Goal: Complete application form

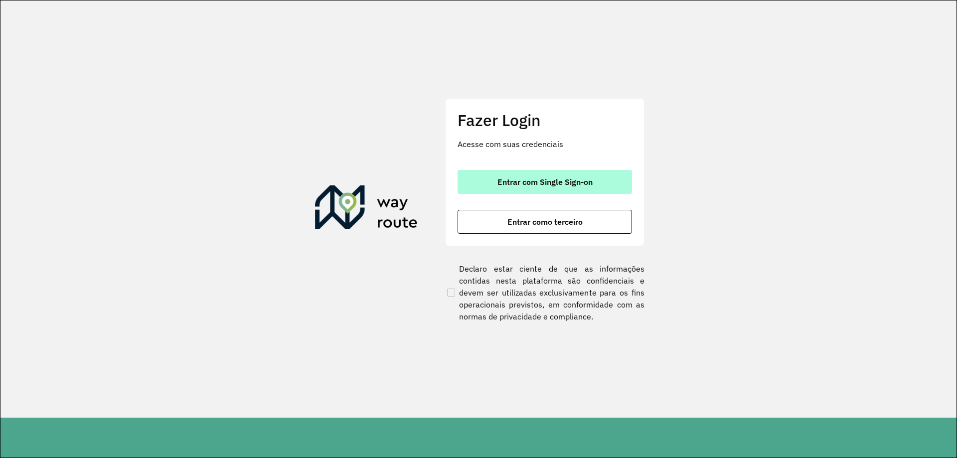
click at [533, 176] on button "Entrar com Single Sign-on" at bounding box center [545, 182] width 174 height 24
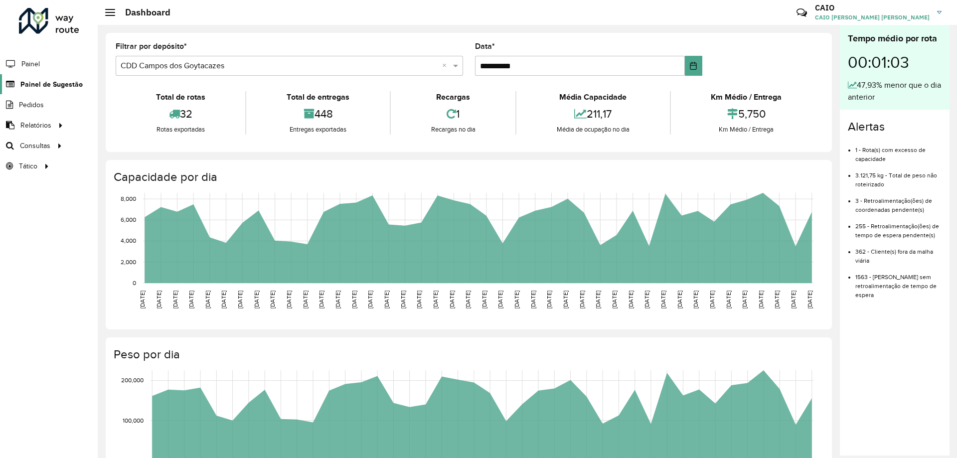
click at [46, 82] on span "Painel de Sugestão" at bounding box center [51, 84] width 62 height 10
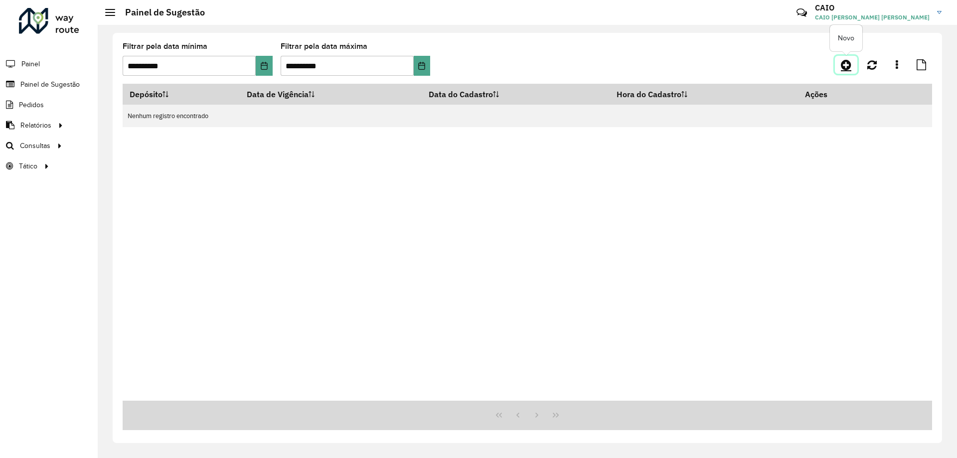
click at [843, 62] on icon at bounding box center [846, 65] width 10 height 12
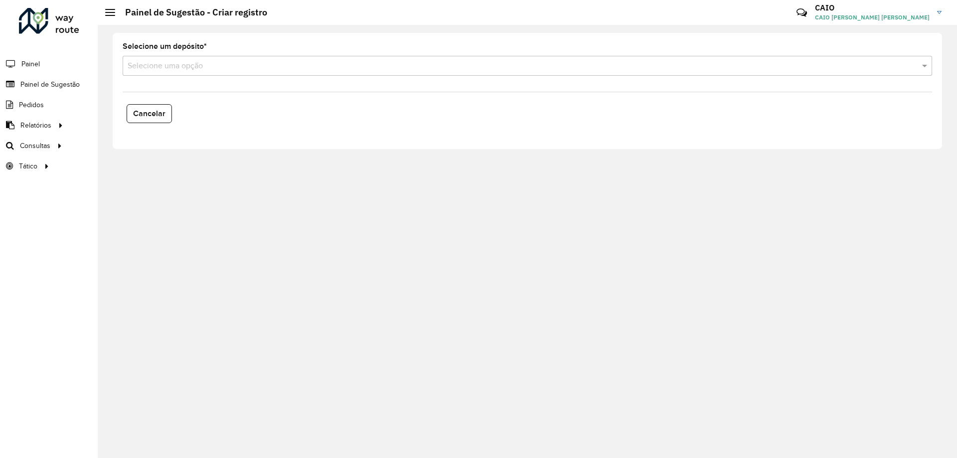
click at [197, 45] on label "Selecione um depósito *" at bounding box center [165, 46] width 84 height 12
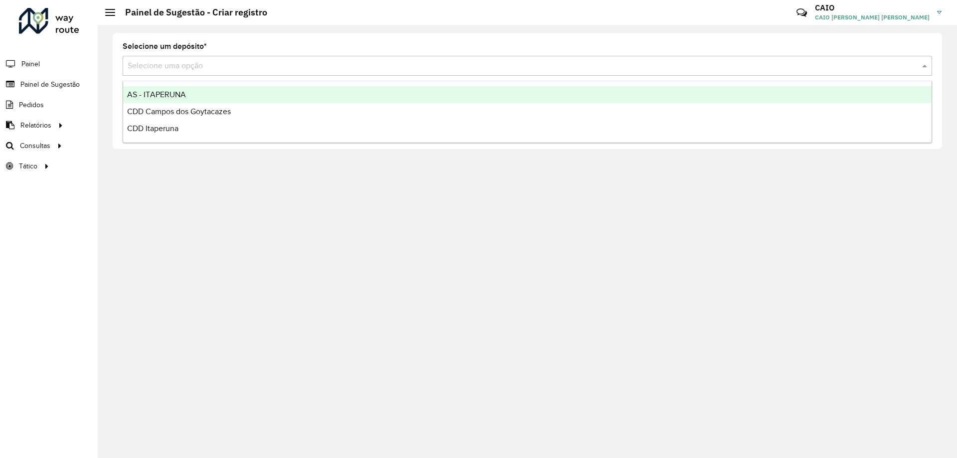
click at [195, 60] on input "text" at bounding box center [518, 66] width 780 height 12
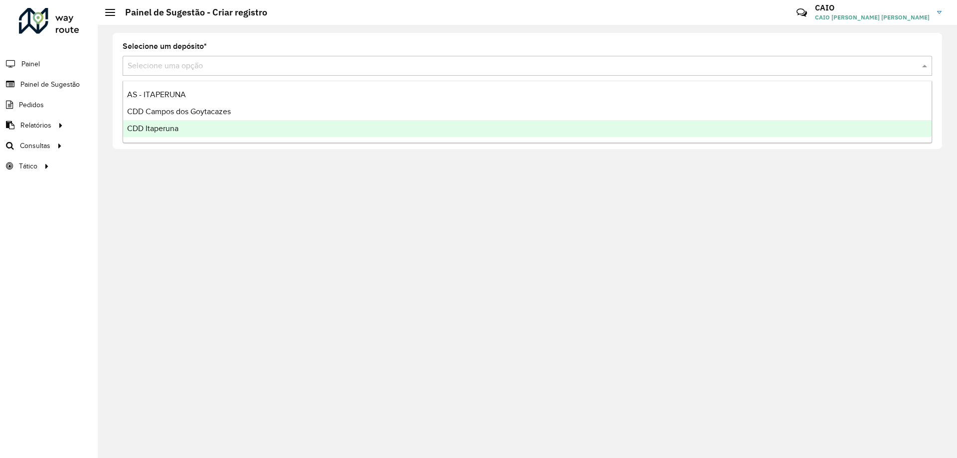
click at [179, 125] on div "CDD Itaperuna" at bounding box center [527, 128] width 809 height 17
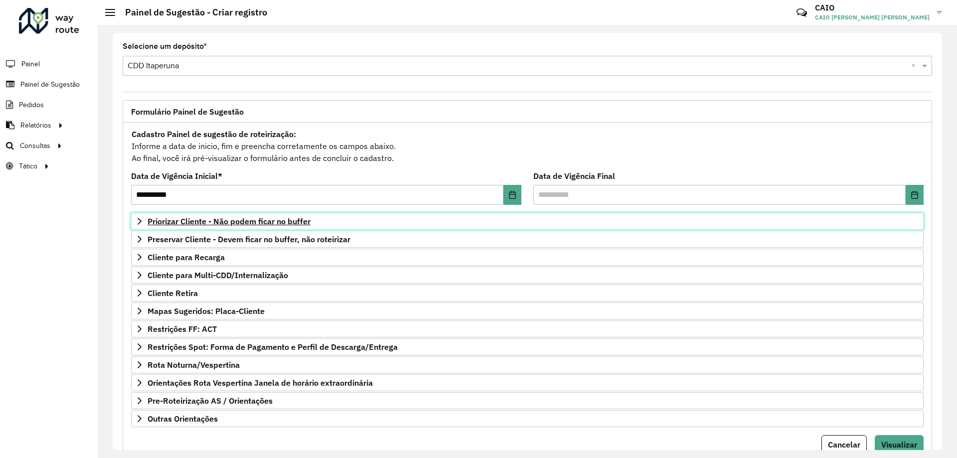
click at [206, 224] on span "Priorizar Cliente - Não podem ficar no buffer" at bounding box center [229, 221] width 163 height 8
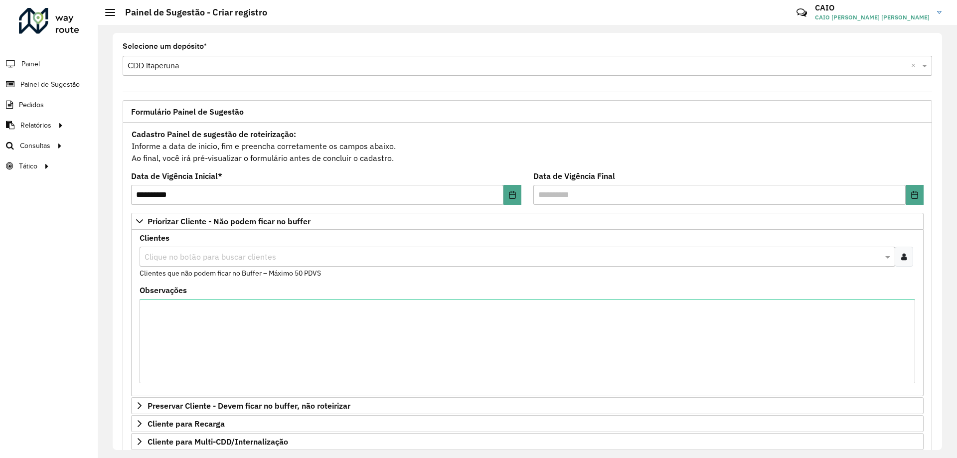
click at [192, 250] on div "Clique no botão para buscar clientes" at bounding box center [518, 257] width 756 height 20
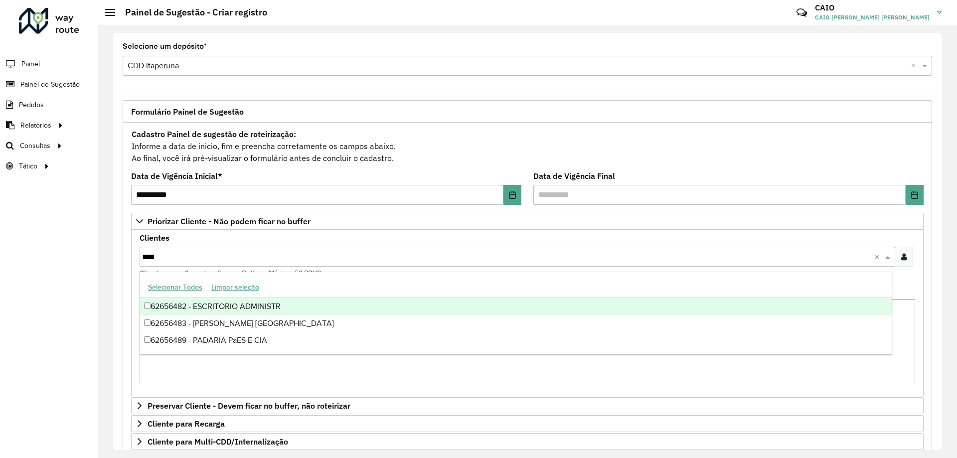
type input "*****"
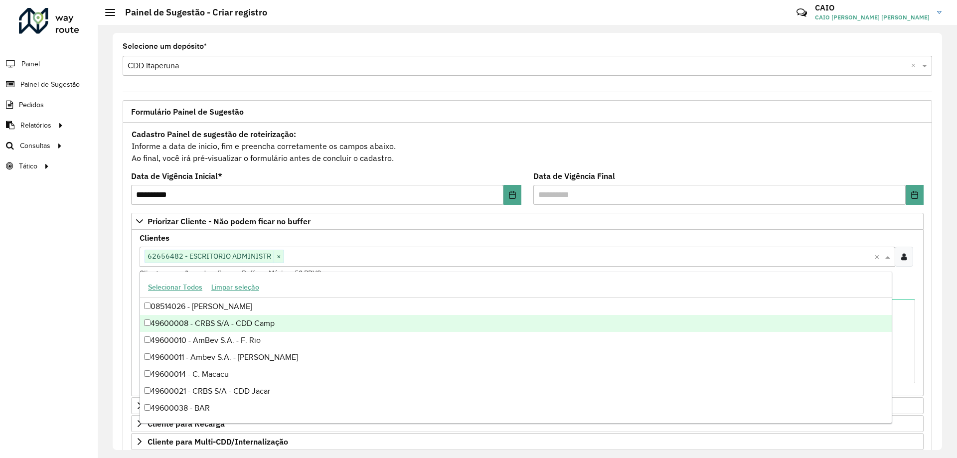
click at [107, 299] on div "**********" at bounding box center [527, 241] width 859 height 433
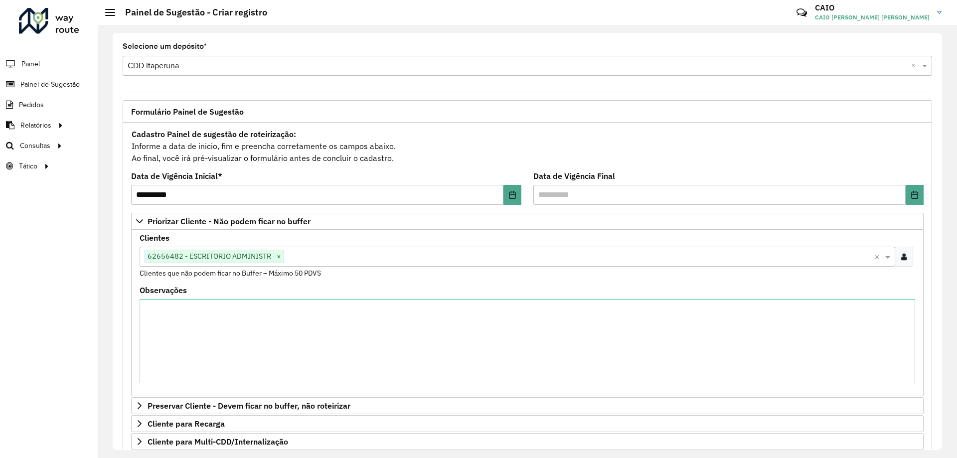
scroll to position [205, 0]
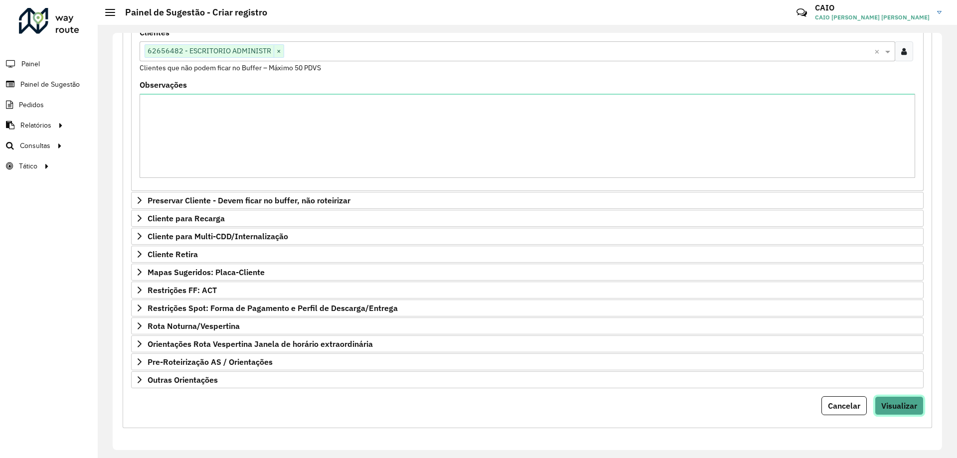
click at [915, 407] on button "Visualizar" at bounding box center [899, 405] width 49 height 19
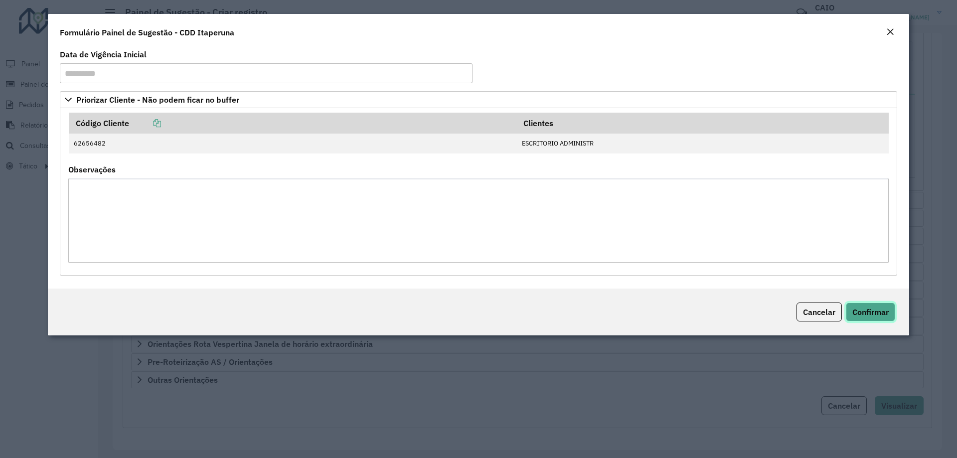
click at [871, 308] on span "Confirmar" at bounding box center [871, 312] width 36 height 10
